Goal: Book appointment/travel/reservation

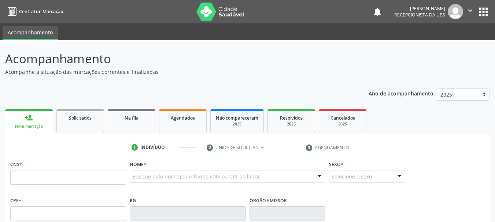
scroll to position [37, 0]
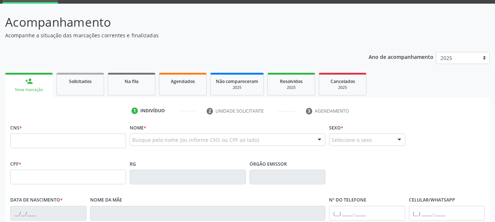
click at [25, 144] on input "text" at bounding box center [68, 141] width 116 height 15
click at [135, 135] on div "Busque pelo nome (ou informe CNS ou CPF ao lado)" at bounding box center [228, 140] width 196 height 12
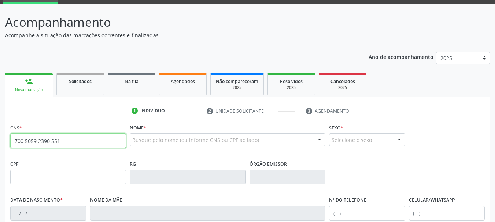
click at [106, 145] on input "700 5059 2390 551" at bounding box center [68, 141] width 116 height 15
drag, startPoint x: 106, startPoint y: 145, endPoint x: 0, endPoint y: 159, distance: 106.7
click at [0, 159] on div "Acompanhamento Acompanhe a situação das marcações correntes e finalizadas Relat…" at bounding box center [247, 182] width 495 height 357
type input "700 5005 9239 0551"
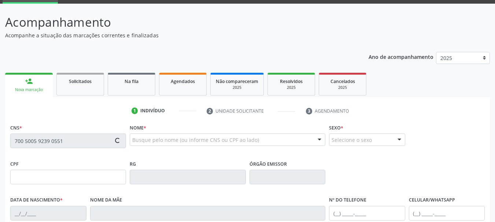
type input "[DATE]"
type input "[PERSON_NAME]"
type input "SN"
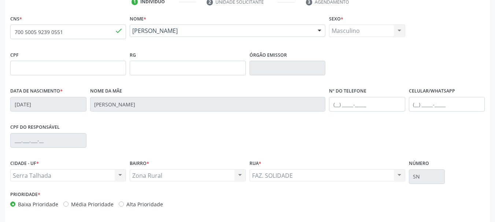
scroll to position [175, 0]
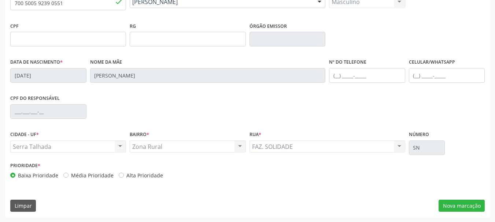
click at [468, 213] on div "CNS * 700 5005 9239 0551 done Nome * [PERSON_NAME] [PERSON_NAME] CNS: 700 5005 …" at bounding box center [247, 100] width 485 height 233
click at [468, 204] on button "Nova marcação" at bounding box center [461, 206] width 46 height 12
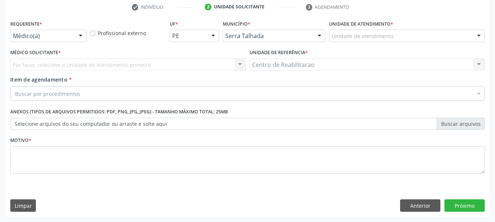
scroll to position [141, 0]
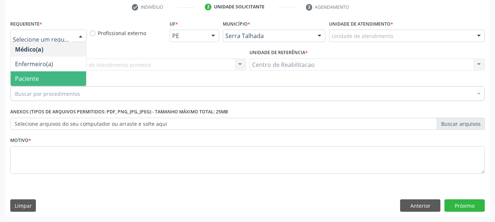
click at [32, 80] on span "Paciente" at bounding box center [27, 79] width 24 height 8
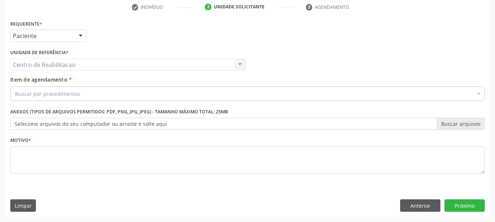
click at [54, 100] on div "Buscar por procedimentos" at bounding box center [247, 93] width 474 height 15
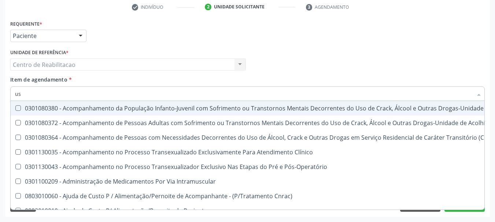
type input "usg"
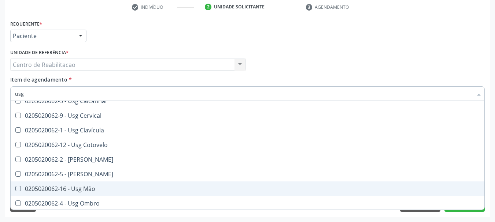
scroll to position [73, 0]
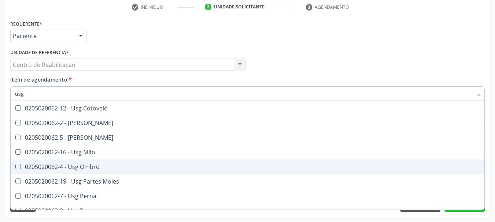
click at [94, 166] on div "0205020062-4 - Usg Ombro" at bounding box center [247, 167] width 465 height 6
checkbox Ombro "true"
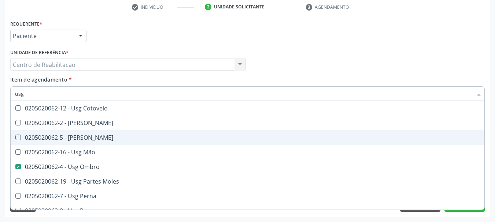
scroll to position [170, 0]
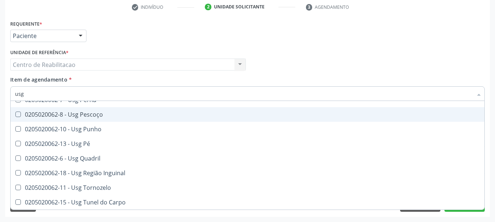
click at [453, 55] on div "Médico Solicitante Por favor, selecione a Unidade de Atendimento primeiro Nenhu…" at bounding box center [247, 61] width 478 height 29
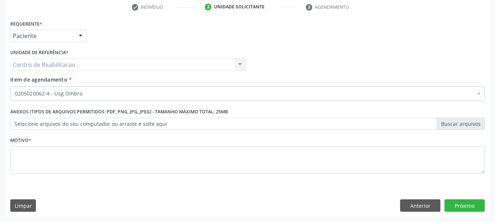
scroll to position [0, 0]
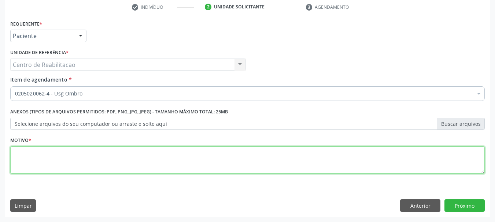
click at [399, 160] on textarea at bounding box center [247, 161] width 474 height 28
type textarea "00"
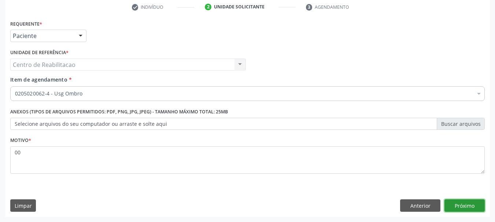
click at [452, 200] on button "Próximo" at bounding box center [464, 206] width 40 height 12
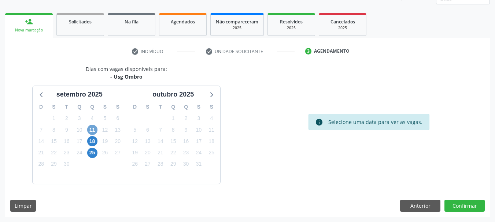
click at [92, 131] on span "11" at bounding box center [92, 130] width 10 height 10
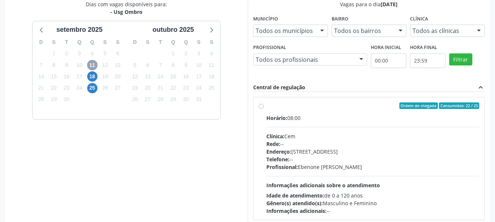
scroll to position [170, 0]
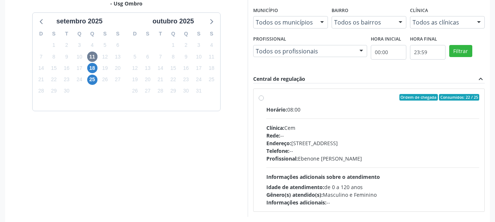
click at [266, 97] on label "Ordem de chegada Consumidos: 22 / 25 Horário: 08:00 Clínica: Cem Rede: -- Ender…" at bounding box center [372, 150] width 213 height 112
click at [263, 97] on input "Ordem de chegada Consumidos: 22 / 25 Horário: 08:00 Clínica: Cem Rede: -- Ender…" at bounding box center [261, 97] width 5 height 7
radio input "true"
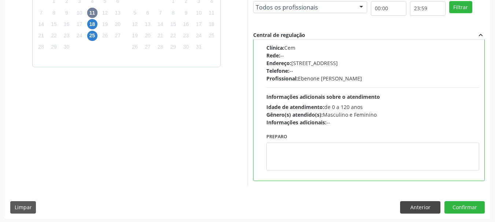
scroll to position [215, 0]
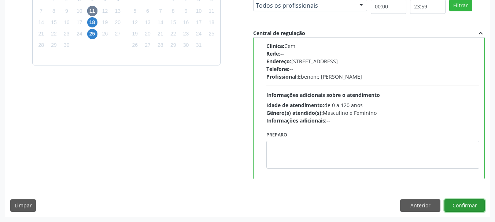
click at [452, 201] on button "Confirmar" at bounding box center [464, 206] width 40 height 12
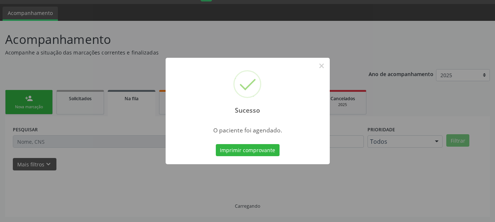
scroll to position [19, 0]
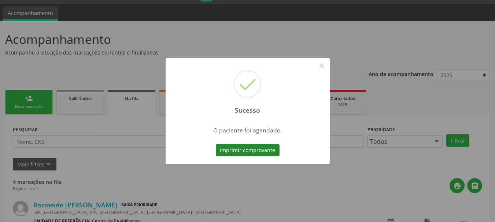
click at [246, 153] on button "Imprimir comprovante" at bounding box center [248, 150] width 64 height 12
